Goal: Task Accomplishment & Management: Manage account settings

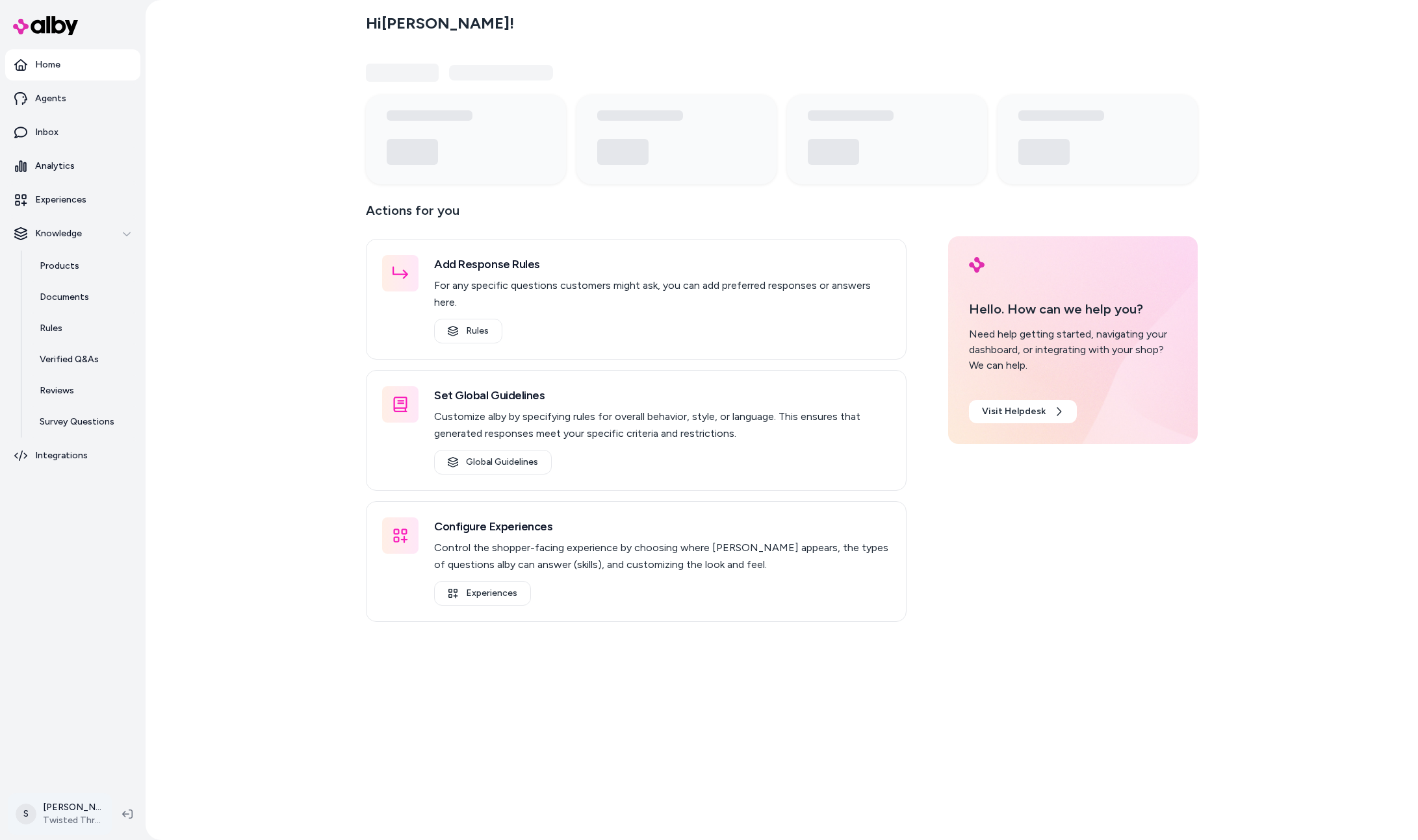
click at [68, 820] on html "Home Agents Inbox Analytics Experiences Knowledge Products Documents Rules Veri…" at bounding box center [709, 420] width 1418 height 840
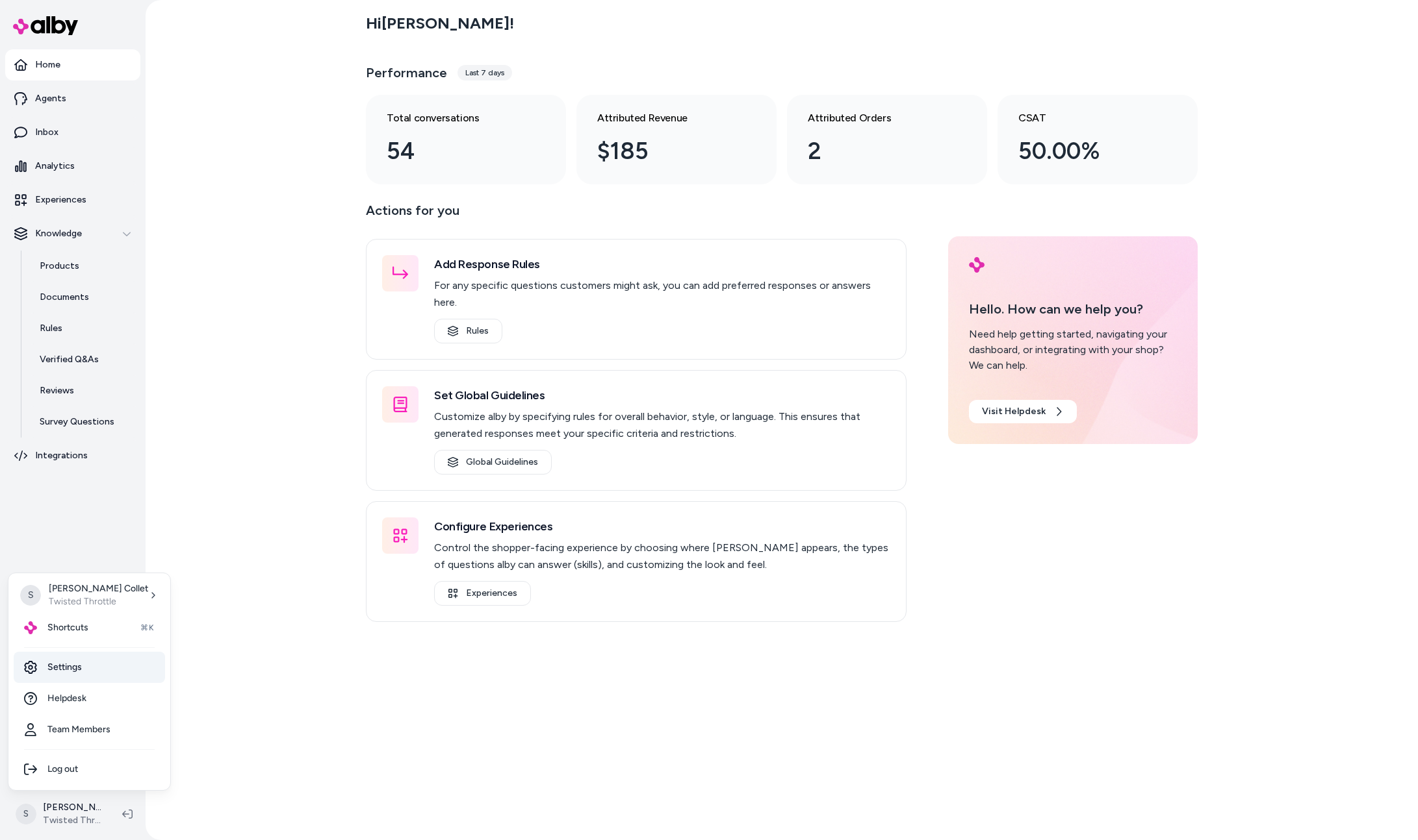
click at [65, 667] on link "Settings" at bounding box center [89, 667] width 151 height 31
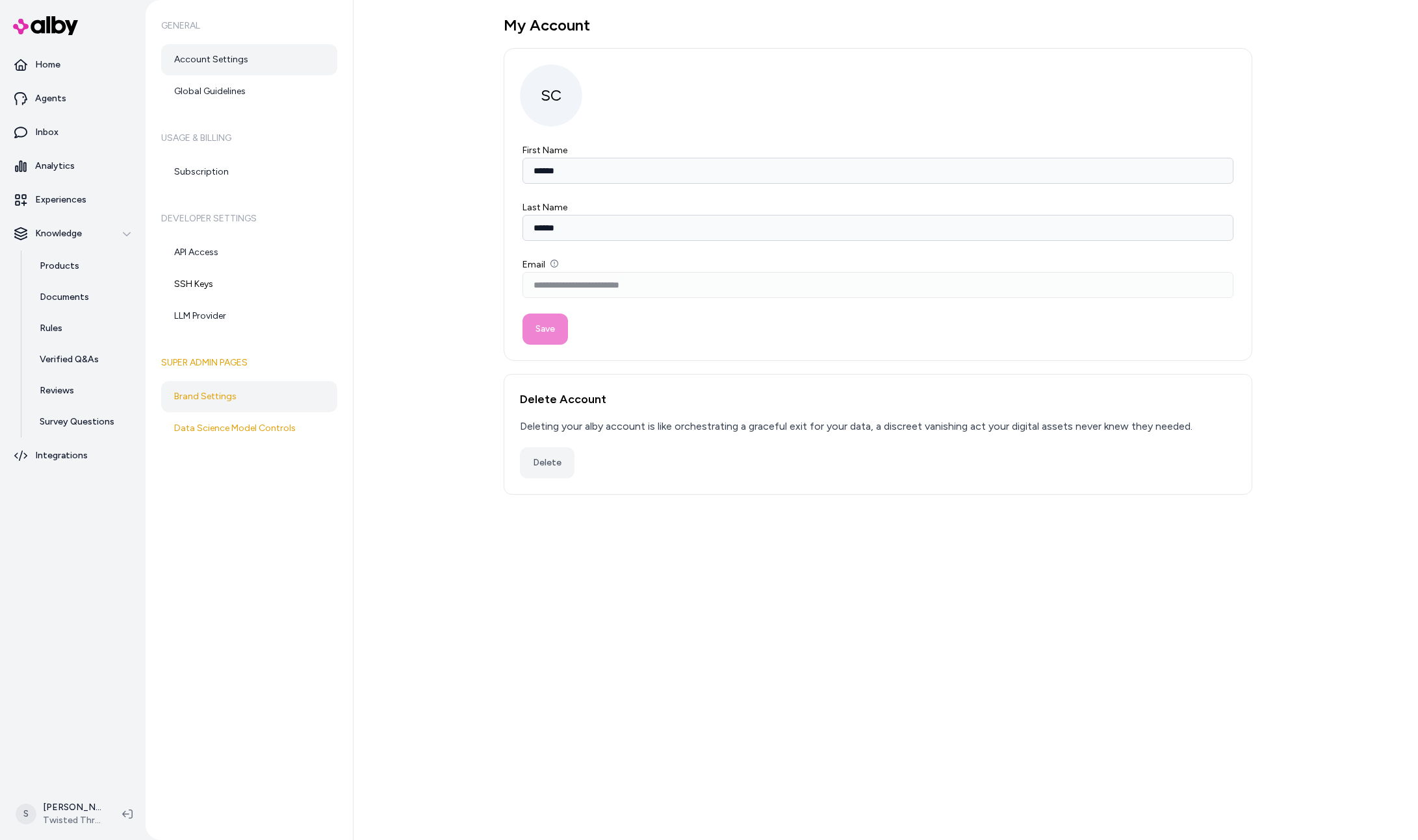
click at [243, 394] on link "Brand Settings" at bounding box center [249, 397] width 176 height 31
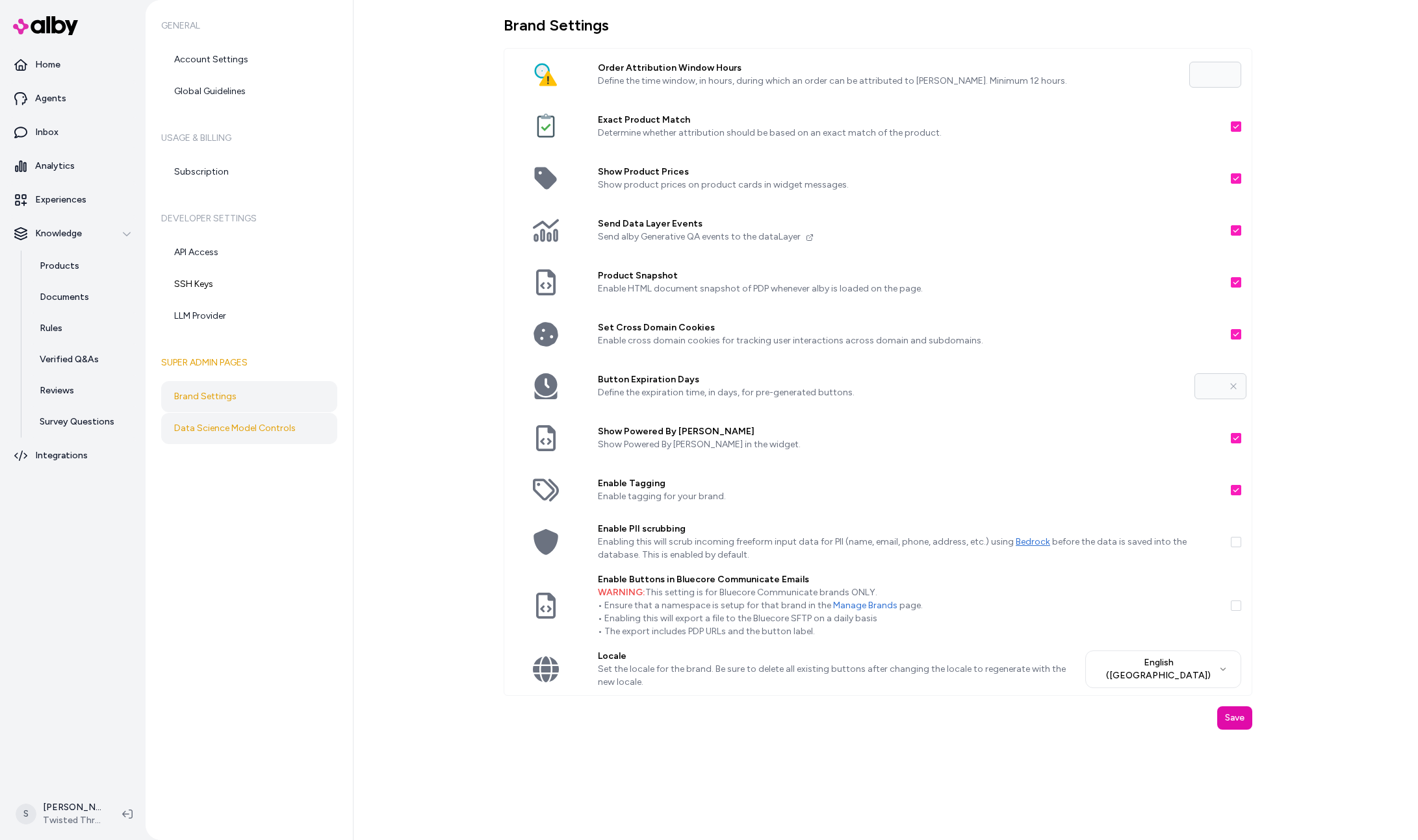
click at [241, 428] on link "Data Science Model Controls" at bounding box center [249, 428] width 176 height 31
